Goal: Transaction & Acquisition: Purchase product/service

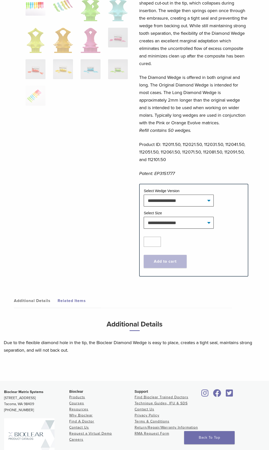
scroll to position [151, 0]
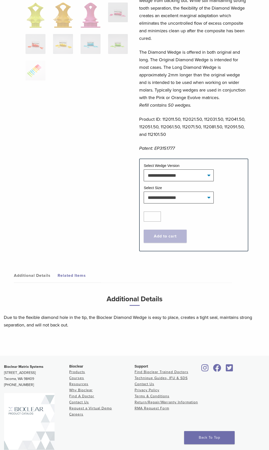
click at [70, 185] on div at bounding box center [76, 71] width 102 height 344
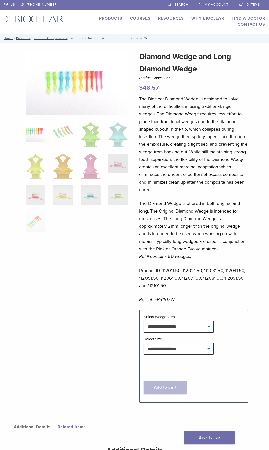
click at [76, 37] on link "Wedges" at bounding box center [77, 38] width 13 height 4
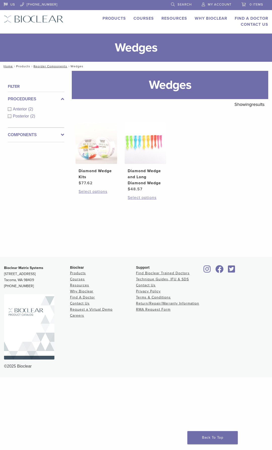
click at [26, 66] on link "Products" at bounding box center [23, 67] width 14 height 4
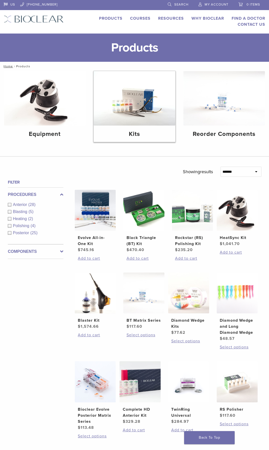
click at [128, 101] on img at bounding box center [134, 98] width 81 height 54
click at [237, 297] on img at bounding box center [236, 293] width 41 height 41
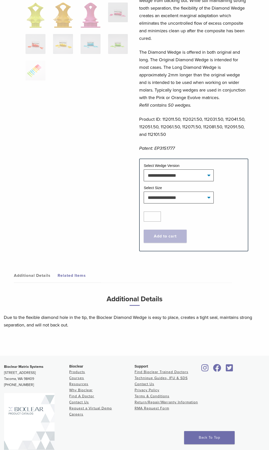
scroll to position [50, 0]
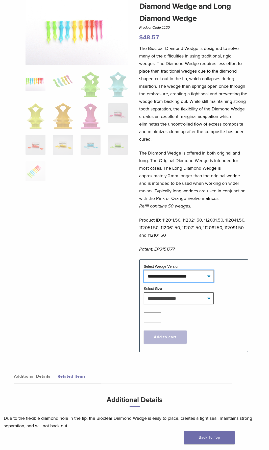
select select "**********"
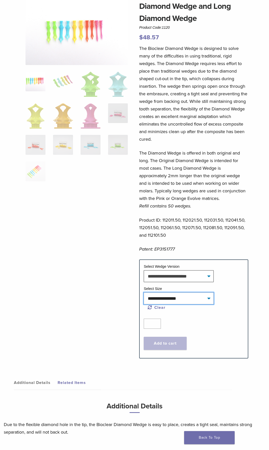
select select "*****"
select select "**********"
select select "*****"
drag, startPoint x: 176, startPoint y: 250, endPoint x: 155, endPoint y: 254, distance: 21.1
click at [155, 254] on div "The Bioclear Diamond Wedge is designed to solve many of the difficulties in usi…" at bounding box center [193, 152] width 109 height 215
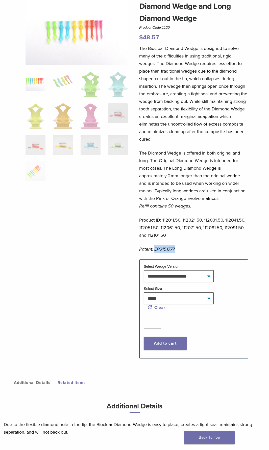
drag, startPoint x: 162, startPoint y: 220, endPoint x: 180, endPoint y: 218, distance: 17.8
click at [180, 218] on p "Product ID: 112011.50, 112021.50, 112031.50, 112041.50, 112051.50, 112061.50, 1…" at bounding box center [193, 227] width 109 height 23
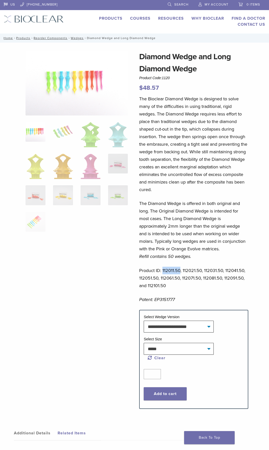
drag, startPoint x: 172, startPoint y: 77, endPoint x: 163, endPoint y: 77, distance: 8.3
click at [163, 77] on div "Diamond Wedge and Long Diamond Wedge Product Code: 1120 $ 48.57" at bounding box center [193, 72] width 109 height 42
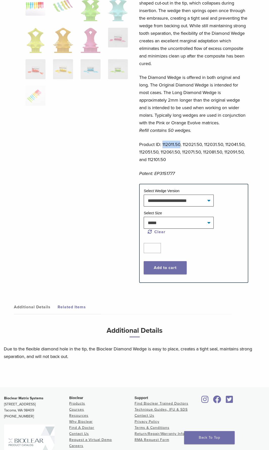
scroll to position [184, 0]
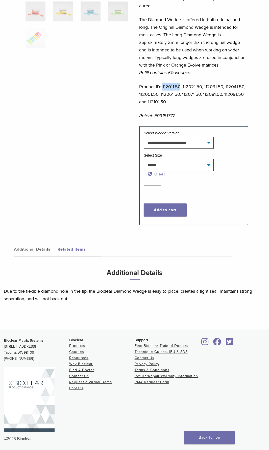
drag, startPoint x: 97, startPoint y: 292, endPoint x: 147, endPoint y: 290, distance: 50.5
click at [147, 290] on p "Due to the flexible diamond hole in the tip, the Bioclear Diamond Wedge is easy…" at bounding box center [134, 295] width 261 height 15
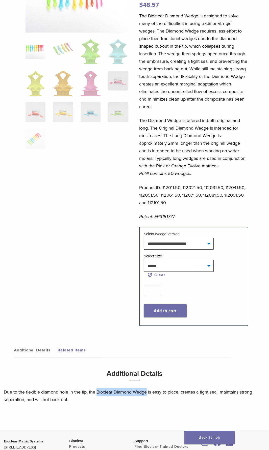
scroll to position [0, 0]
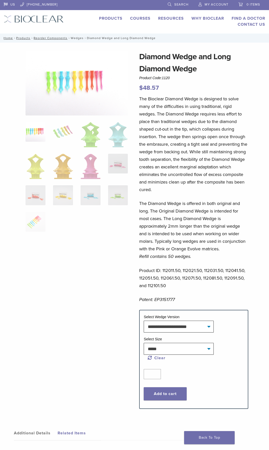
click at [77, 39] on link "Wedges" at bounding box center [77, 38] width 13 height 4
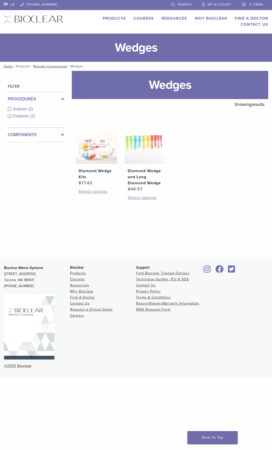
click at [26, 66] on link "Products" at bounding box center [23, 67] width 14 height 4
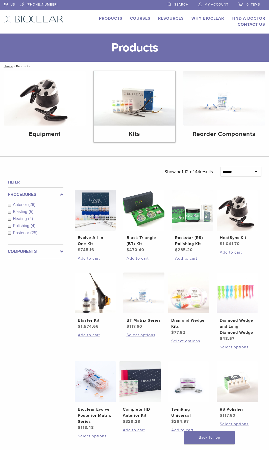
click at [126, 101] on img at bounding box center [134, 98] width 81 height 54
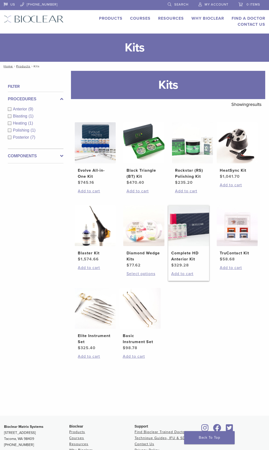
click at [185, 234] on img at bounding box center [188, 225] width 41 height 41
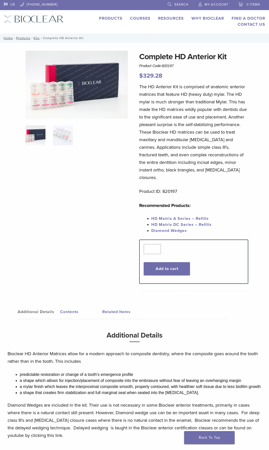
drag, startPoint x: 179, startPoint y: 183, endPoint x: 162, endPoint y: 182, distance: 16.7
click at [162, 188] on p "Product ID: 820197" at bounding box center [193, 192] width 109 height 8
click at [178, 228] on link "Diamond Wedges" at bounding box center [169, 230] width 36 height 5
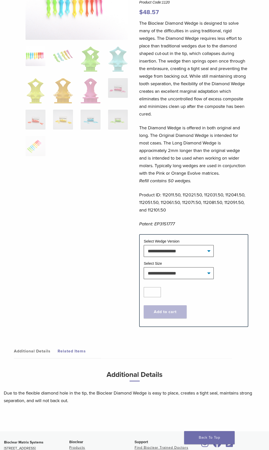
scroll to position [25, 0]
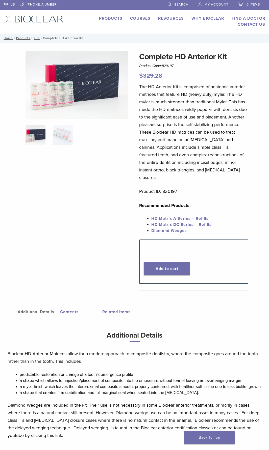
click at [40, 305] on link "Additional Details" at bounding box center [39, 312] width 42 height 14
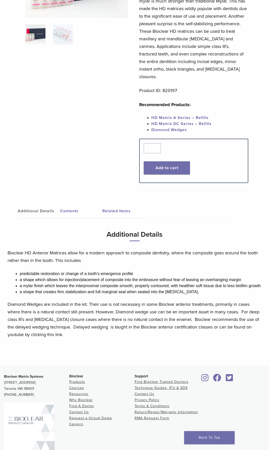
scroll to position [50, 0]
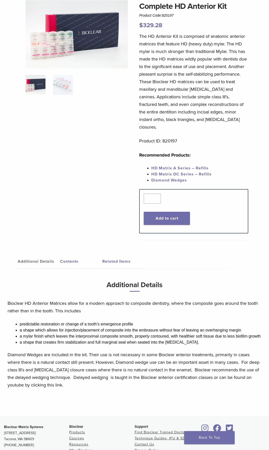
click at [116, 254] on link "Related Items" at bounding box center [123, 261] width 42 height 14
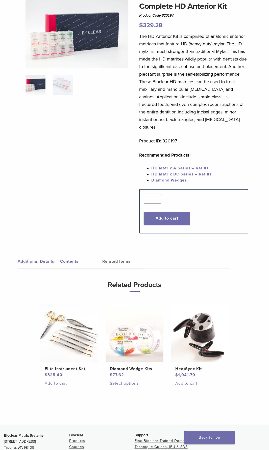
click at [69, 254] on link "Contents" at bounding box center [81, 261] width 42 height 14
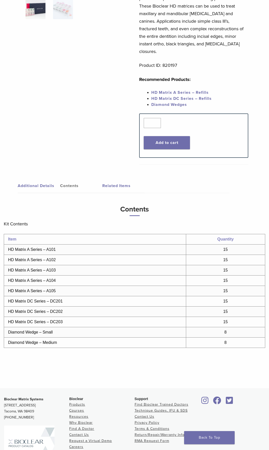
scroll to position [0, 0]
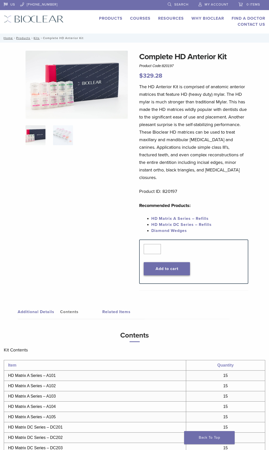
click at [161, 262] on button "Add to cart" at bounding box center [167, 268] width 46 height 13
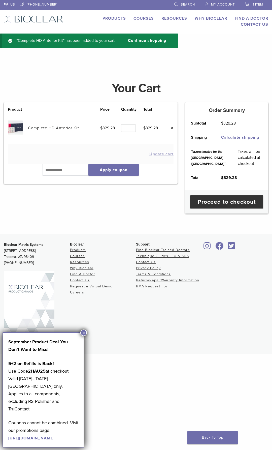
click at [50, 128] on link "Complete HD Anterior Kit" at bounding box center [53, 128] width 51 height 5
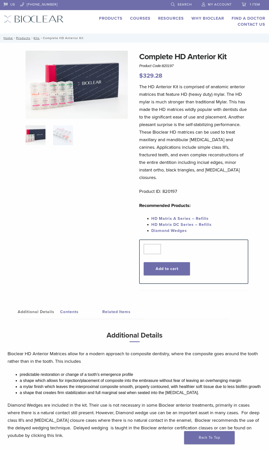
click at [152, 56] on h1 "Complete HD Anterior Kit" at bounding box center [193, 57] width 109 height 12
drag, startPoint x: 188, startPoint y: 225, endPoint x: 152, endPoint y: 223, distance: 36.9
click at [152, 228] on li "Diamond Wedges" at bounding box center [199, 231] width 97 height 6
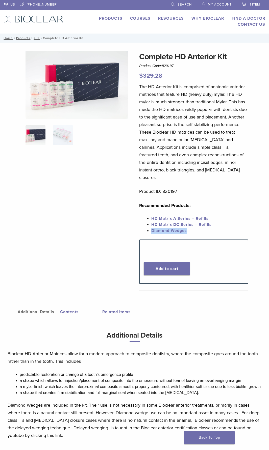
copy link "Diamond Wedges"
